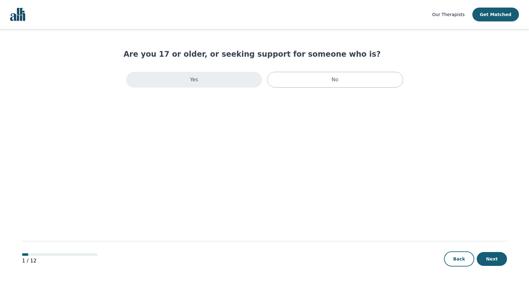
click at [244, 83] on div "Yes" at bounding box center [194, 80] width 136 height 16
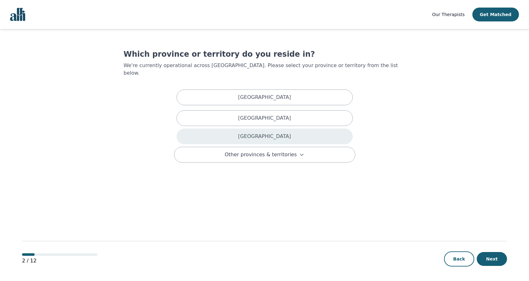
click at [236, 129] on div "[GEOGRAPHIC_DATA]" at bounding box center [264, 136] width 176 height 16
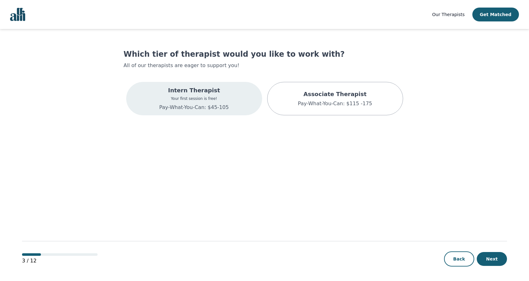
click at [235, 102] on div "Intern Therapist Your first session is free! Pay-What-You-Can: $45-105" at bounding box center [194, 98] width 136 height 33
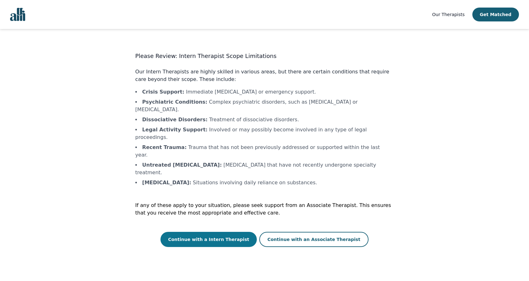
click at [209, 231] on button "Continue with a Intern Therapist" at bounding box center [208, 238] width 96 height 15
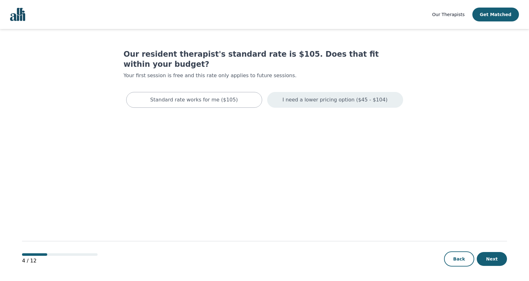
click at [297, 96] on p "I need a lower pricing option ($45 - $104)" at bounding box center [334, 100] width 105 height 8
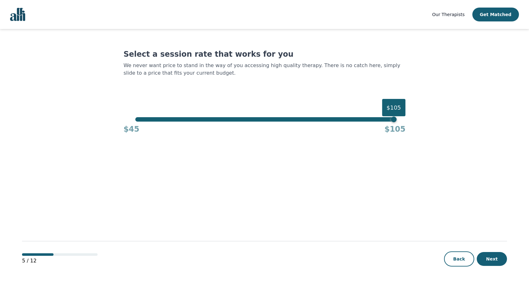
click at [279, 117] on div "Select a session rate that works for you We never want price to stand in the wa…" at bounding box center [265, 91] width 282 height 85
click at [278, 121] on div "$105" at bounding box center [264, 119] width 258 height 4
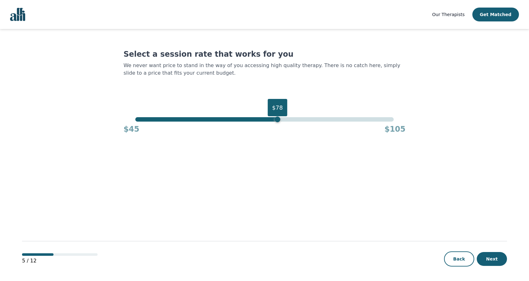
click at [276, 121] on div "$78" at bounding box center [278, 119] width 6 height 6
click at [273, 120] on div "$78" at bounding box center [264, 119] width 258 height 4
click at [270, 119] on div "$77" at bounding box center [264, 119] width 258 height 4
click at [272, 120] on div "$76" at bounding box center [264, 119] width 258 height 4
click at [270, 119] on div "$77" at bounding box center [264, 119] width 258 height 4
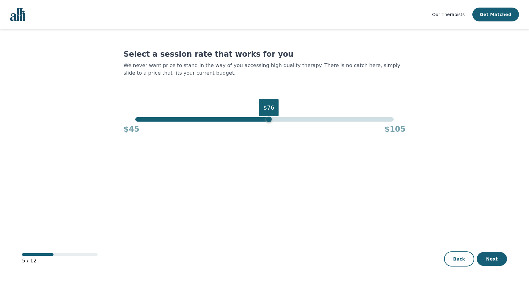
click at [274, 120] on div "$76" at bounding box center [264, 119] width 258 height 4
click at [270, 120] on div "$77" at bounding box center [273, 119] width 6 height 6
click at [485, 254] on button "Next" at bounding box center [492, 259] width 30 height 14
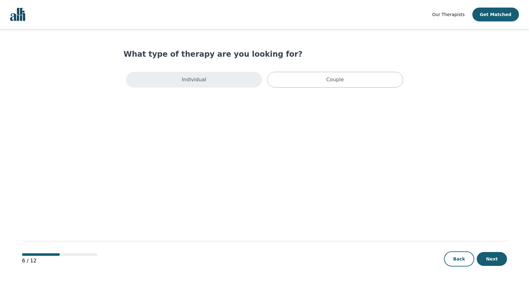
click at [242, 79] on div "Individual" at bounding box center [194, 80] width 136 height 16
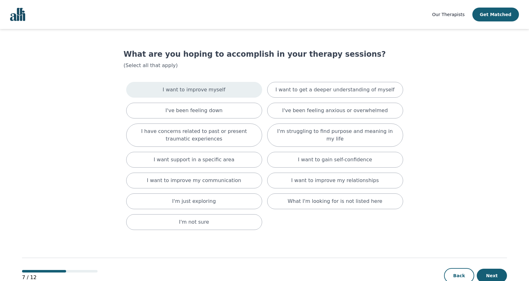
click at [248, 88] on div "I want to improve myself" at bounding box center [194, 90] width 136 height 16
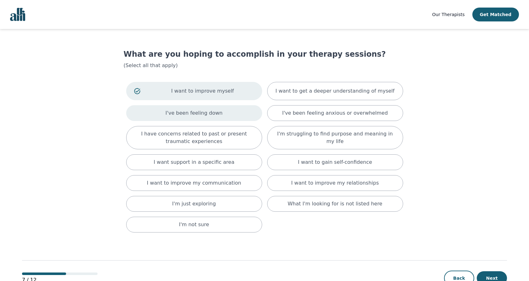
click at [239, 113] on div "I've been feeling down" at bounding box center [194, 113] width 136 height 16
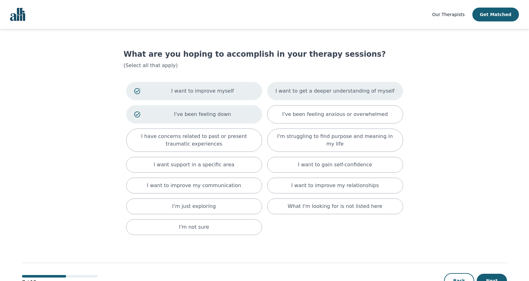
click at [274, 91] on div "I want to get a deeper understanding of myself" at bounding box center [335, 91] width 136 height 18
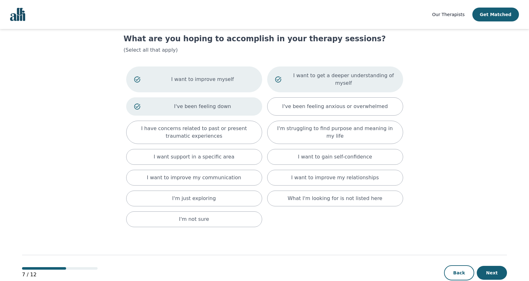
scroll to position [16, 0]
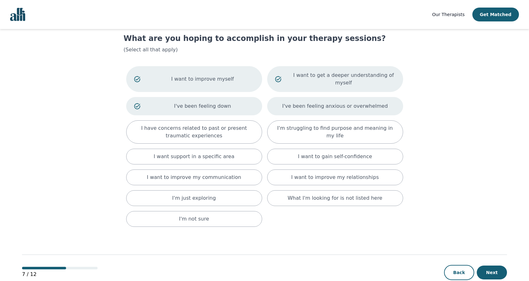
click at [276, 106] on div "I've been feeling anxious or overwhelmed" at bounding box center [335, 106] width 136 height 18
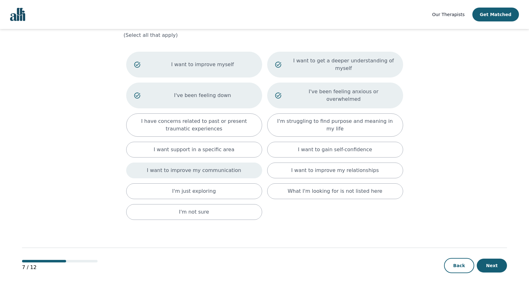
scroll to position [30, 0]
click at [249, 166] on div "I want to improve my communication" at bounding box center [194, 171] width 136 height 16
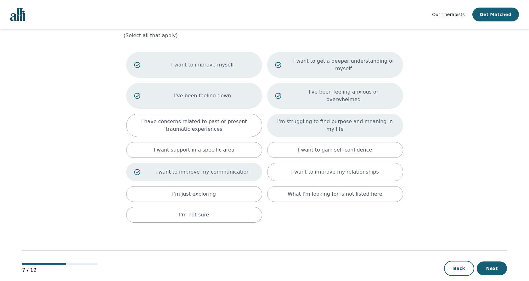
click at [333, 126] on div "I'm struggling to find purpose and meaning in my life" at bounding box center [335, 125] width 136 height 23
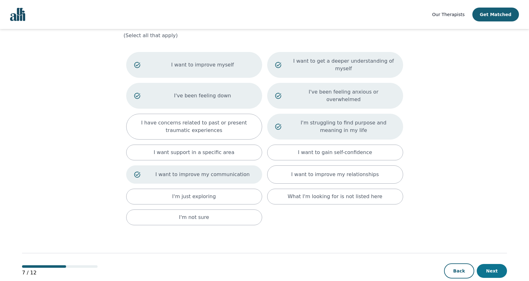
click at [478, 264] on button "Next" at bounding box center [492, 271] width 30 height 14
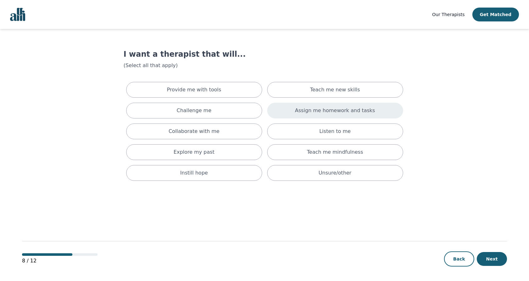
click at [373, 116] on div "Assign me homework and tasks" at bounding box center [335, 111] width 136 height 16
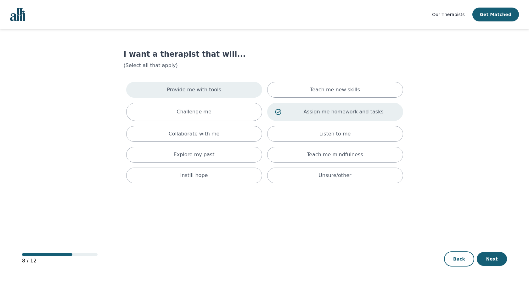
click at [237, 91] on div "Provide me with tools" at bounding box center [194, 90] width 136 height 16
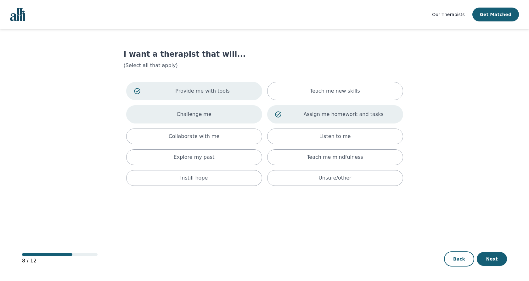
click at [234, 114] on div "Challenge me" at bounding box center [194, 114] width 136 height 18
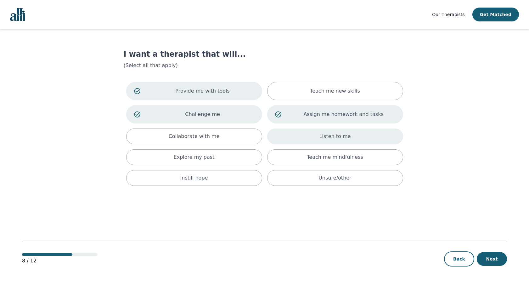
click at [343, 141] on div "Listen to me" at bounding box center [335, 136] width 136 height 16
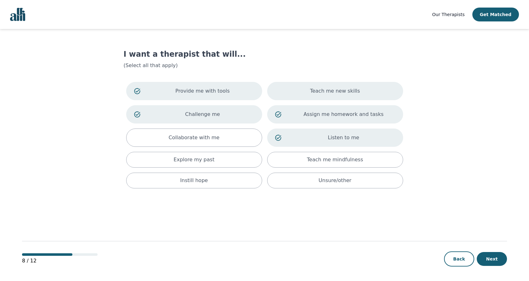
click at [352, 87] on div "Teach me new skills" at bounding box center [335, 91] width 136 height 18
click at [486, 260] on button "Next" at bounding box center [492, 259] width 30 height 14
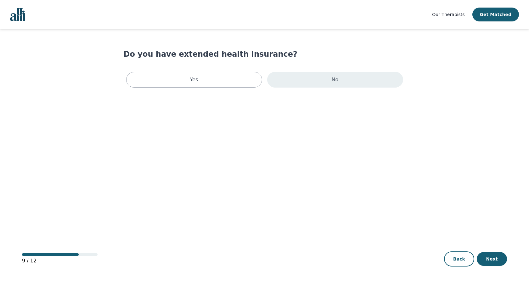
click at [285, 81] on div "No" at bounding box center [335, 80] width 136 height 16
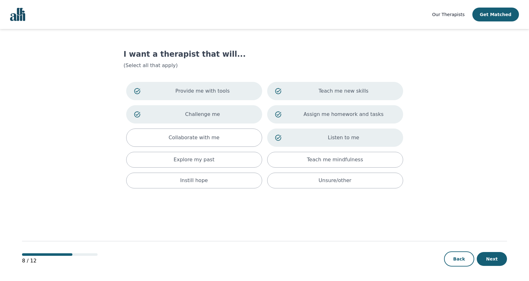
scroll to position [1, 0]
